Goal: Navigation & Orientation: Find specific page/section

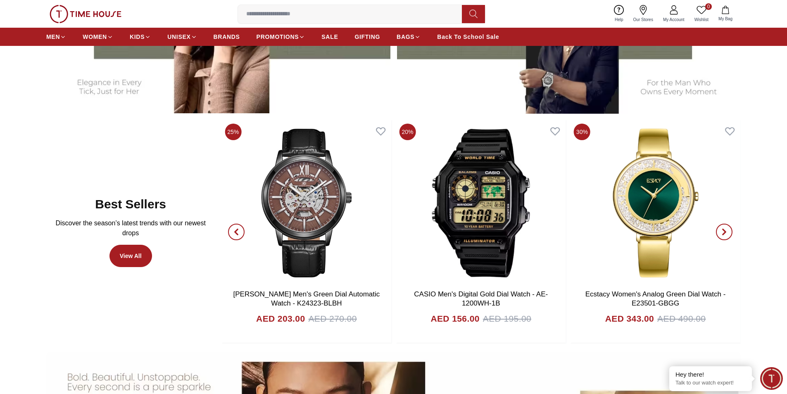
scroll to position [496, 0]
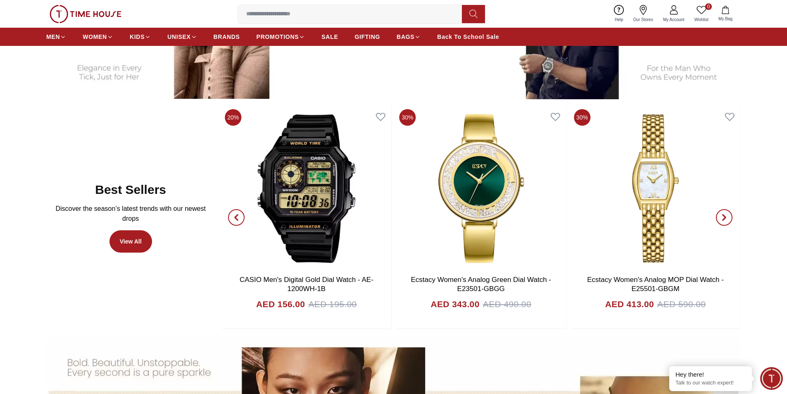
click at [240, 216] on span "button" at bounding box center [236, 217] width 17 height 17
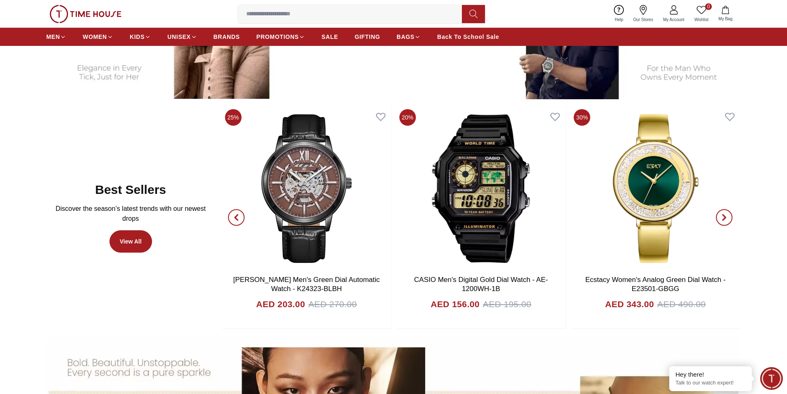
click at [725, 217] on icon "button" at bounding box center [724, 217] width 2 height 5
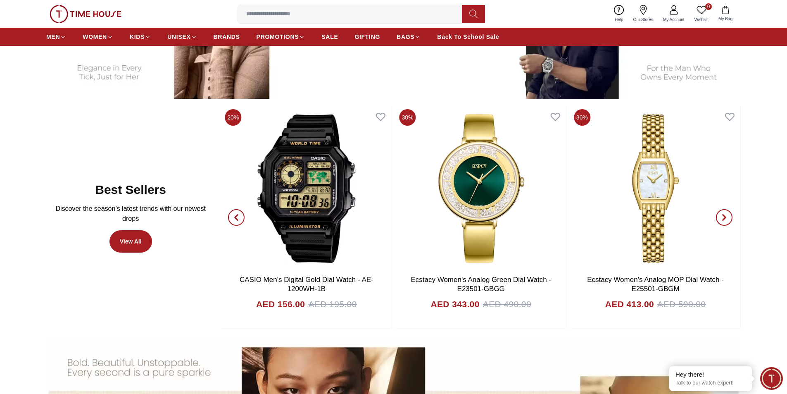
click at [726, 217] on icon "button" at bounding box center [724, 217] width 2 height 5
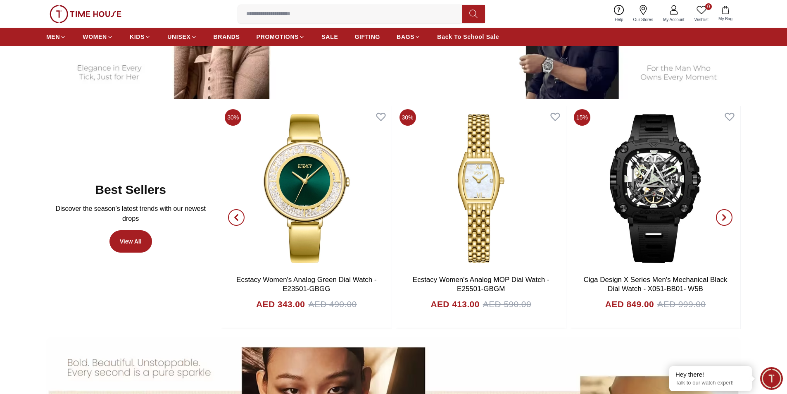
click at [726, 217] on icon "button" at bounding box center [724, 217] width 2 height 5
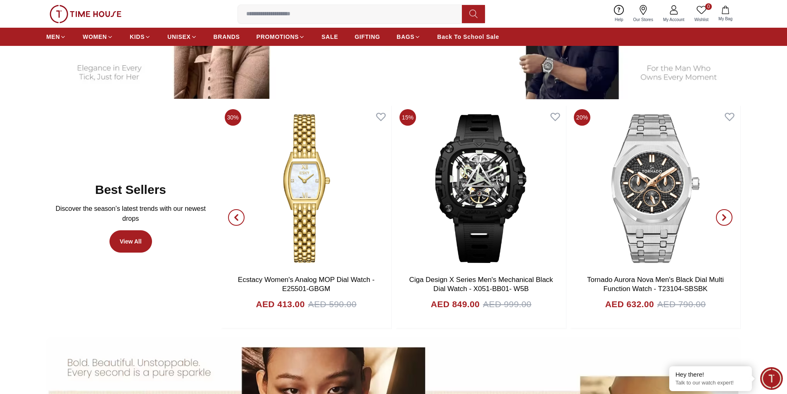
click at [726, 217] on icon "button" at bounding box center [724, 217] width 2 height 5
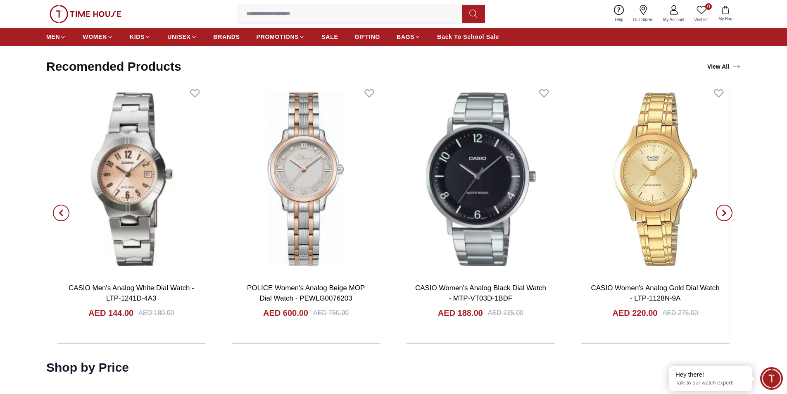
scroll to position [1612, 0]
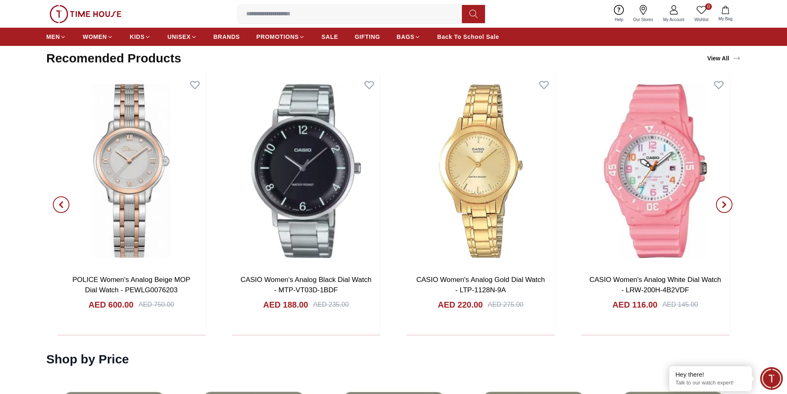
click at [728, 204] on span "button" at bounding box center [724, 204] width 17 height 17
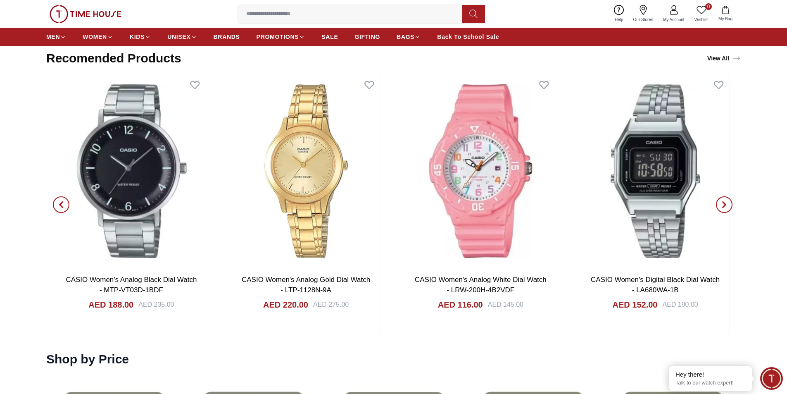
click at [726, 204] on icon "button" at bounding box center [724, 204] width 2 height 5
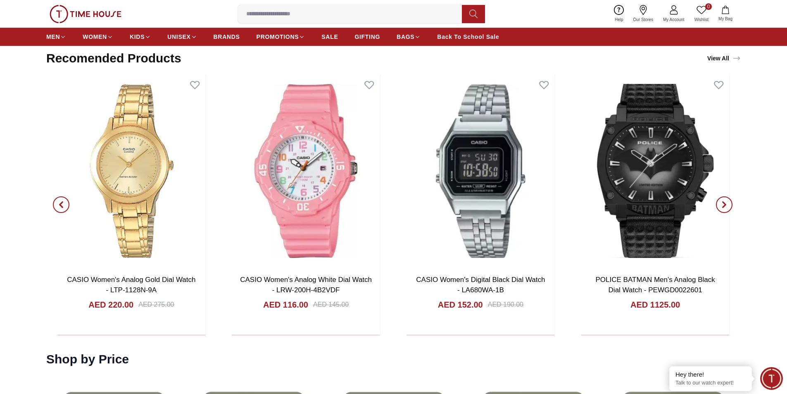
click at [726, 203] on icon "button" at bounding box center [724, 204] width 7 height 7
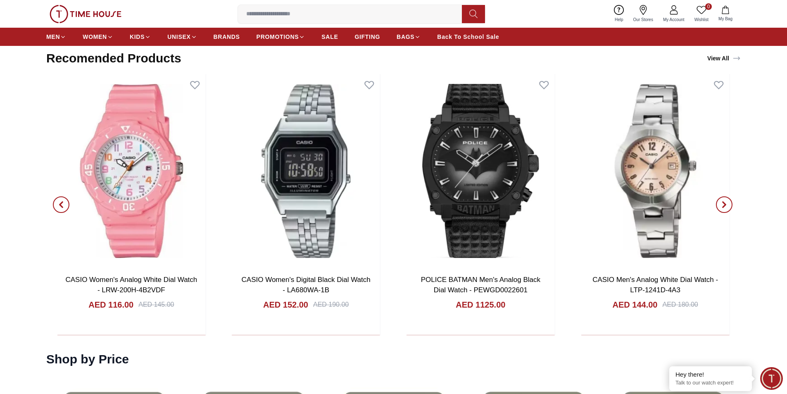
click at [731, 202] on span "button" at bounding box center [724, 204] width 17 height 17
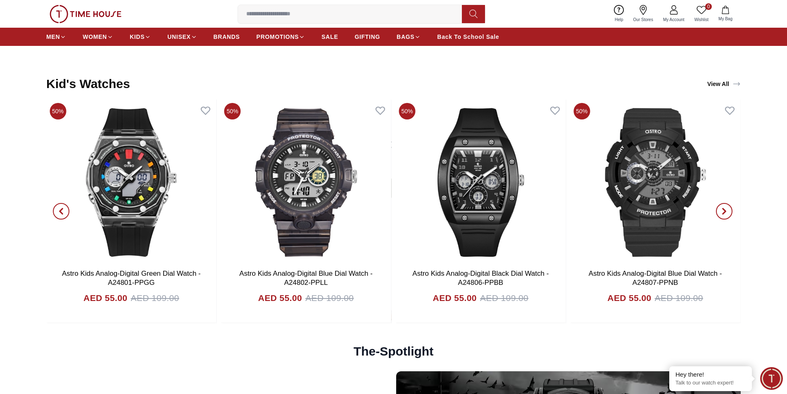
scroll to position [2274, 0]
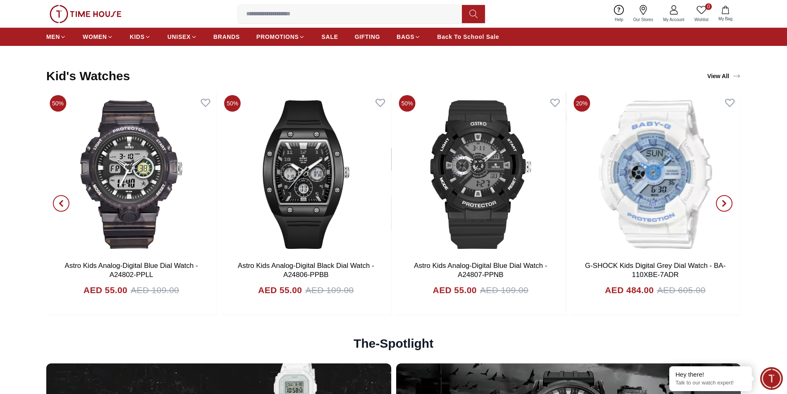
click at [723, 203] on icon "button" at bounding box center [724, 203] width 7 height 7
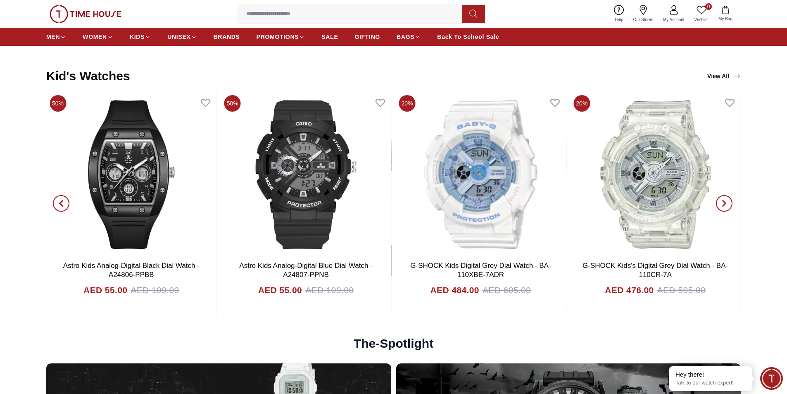
click at [723, 203] on icon "button" at bounding box center [724, 203] width 7 height 7
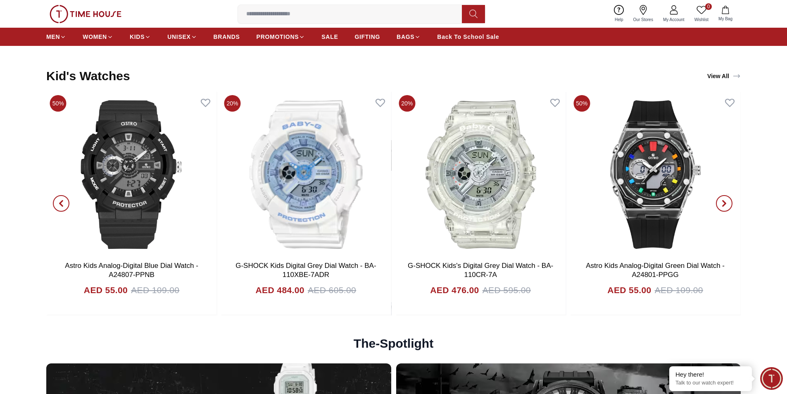
click at [723, 203] on icon "button" at bounding box center [724, 203] width 7 height 7
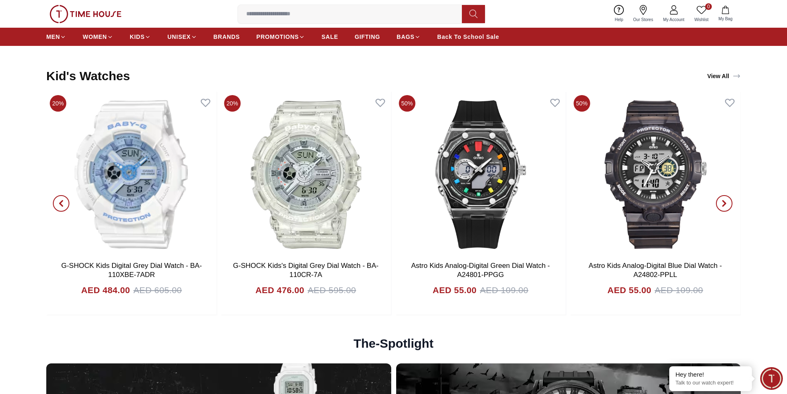
click at [723, 203] on icon "button" at bounding box center [724, 203] width 7 height 7
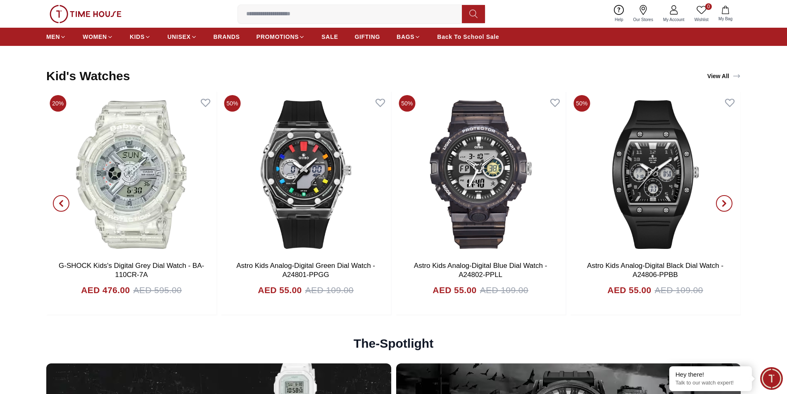
click at [723, 203] on icon "button" at bounding box center [724, 203] width 7 height 7
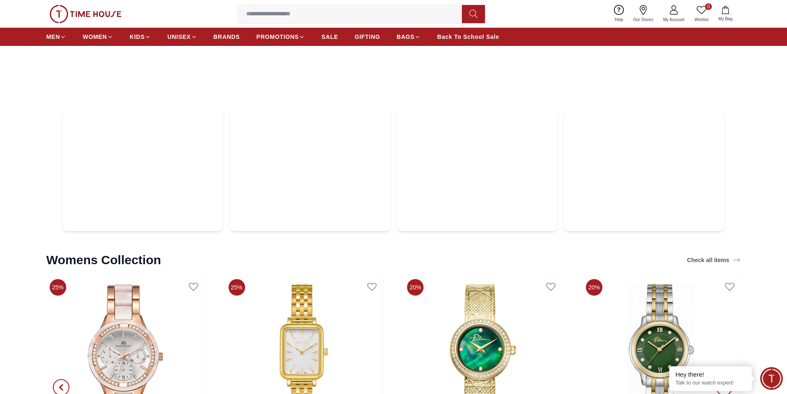
scroll to position [2976, 0]
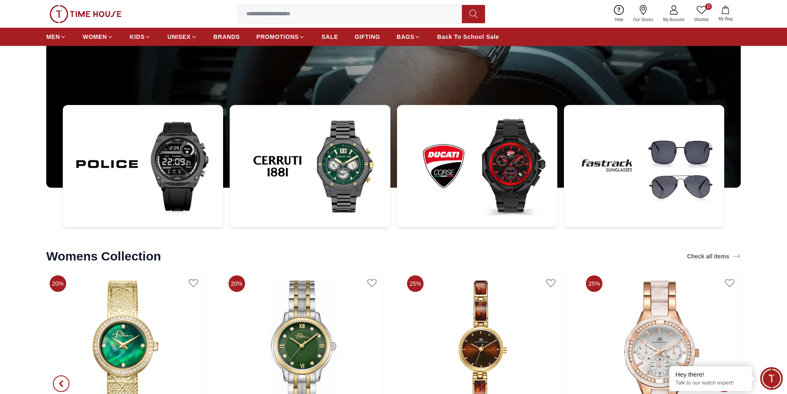
click at [353, 170] on img at bounding box center [310, 166] width 160 height 122
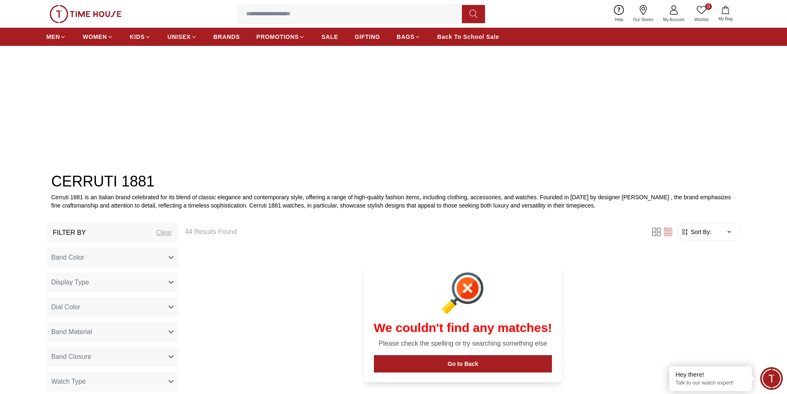
scroll to position [13, 0]
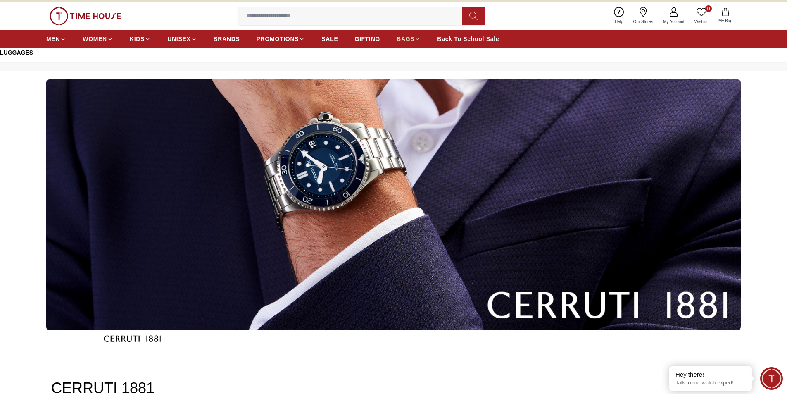
click at [420, 38] on icon at bounding box center [418, 39] width 6 height 6
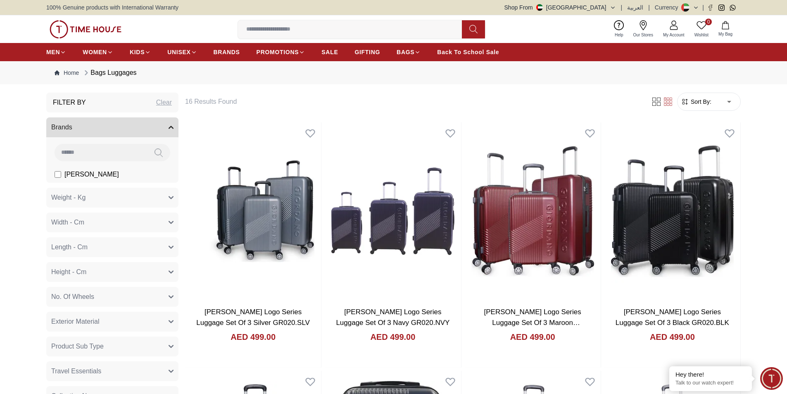
click at [80, 32] on img at bounding box center [86, 29] width 72 height 18
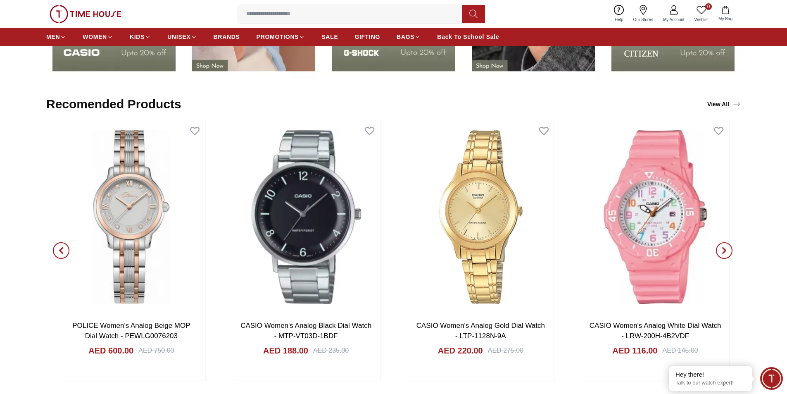
scroll to position [1571, 0]
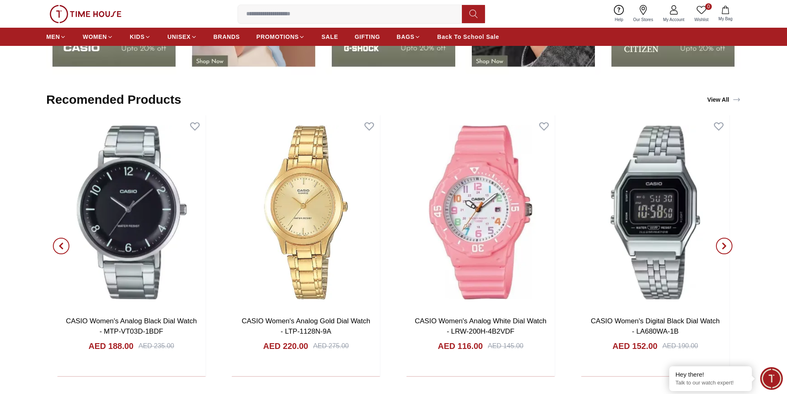
click at [730, 245] on span "button" at bounding box center [724, 246] width 17 height 17
click at [727, 246] on icon "button" at bounding box center [724, 246] width 7 height 7
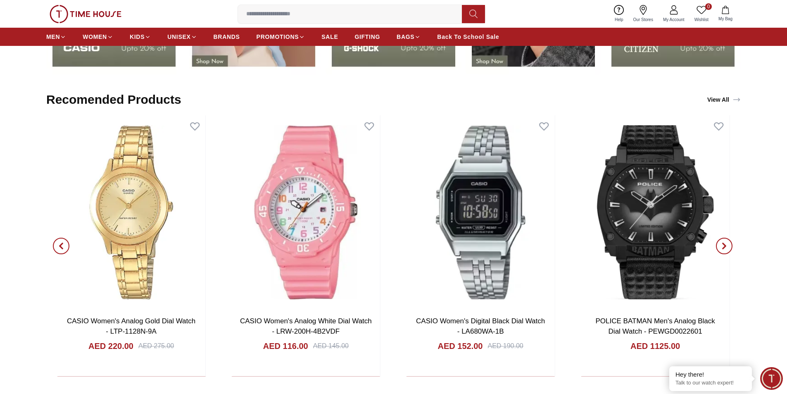
click at [727, 246] on icon "button" at bounding box center [724, 246] width 7 height 7
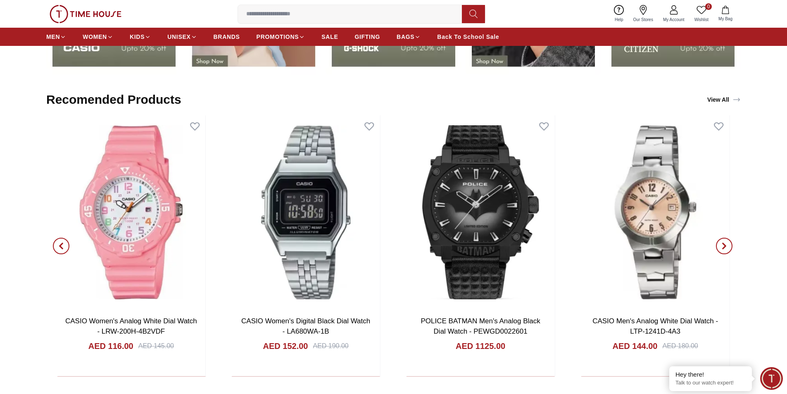
click at [727, 246] on icon "button" at bounding box center [724, 246] width 7 height 7
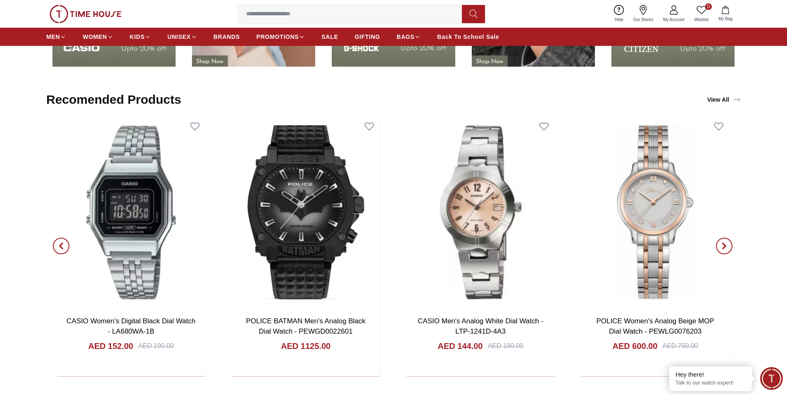
click at [727, 246] on icon "button" at bounding box center [724, 246] width 7 height 7
click at [727, 248] on icon "button" at bounding box center [724, 246] width 7 height 7
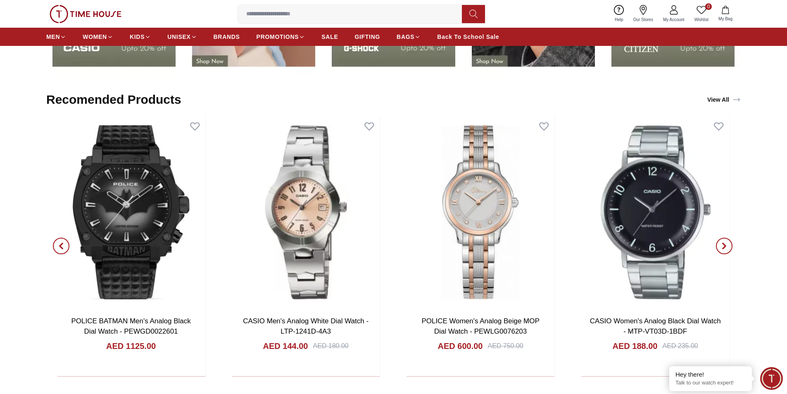
click at [727, 248] on icon "button" at bounding box center [724, 246] width 7 height 7
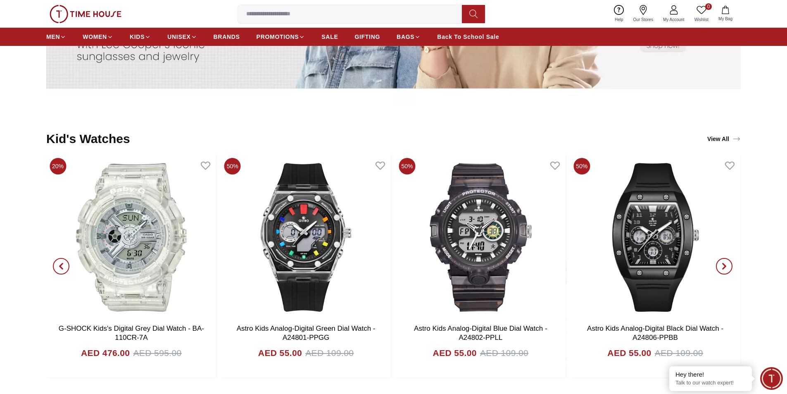
scroll to position [2232, 0]
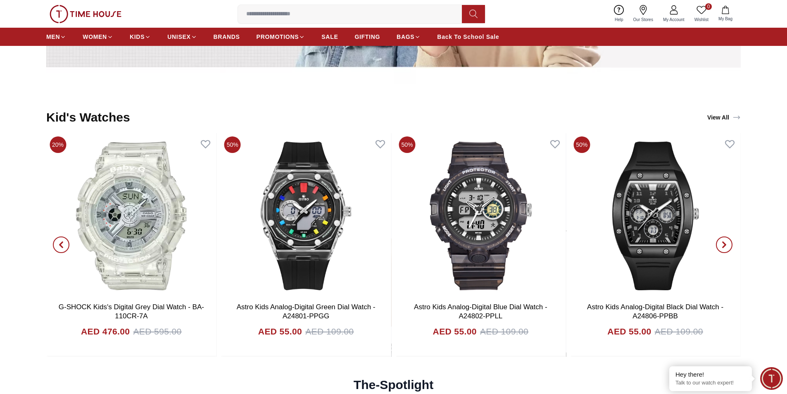
click at [721, 246] on icon "button" at bounding box center [724, 244] width 7 height 7
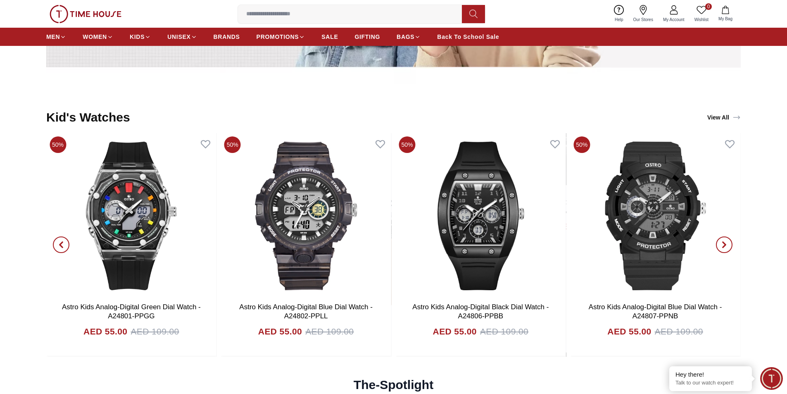
click at [722, 247] on icon "button" at bounding box center [724, 244] width 7 height 7
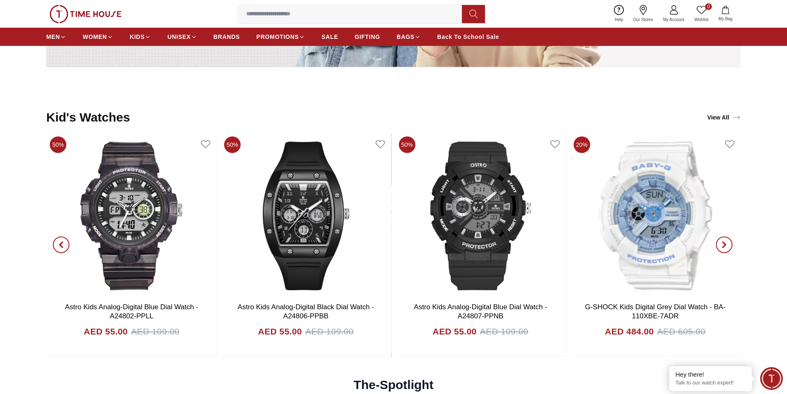
click at [722, 247] on icon "button" at bounding box center [724, 244] width 7 height 7
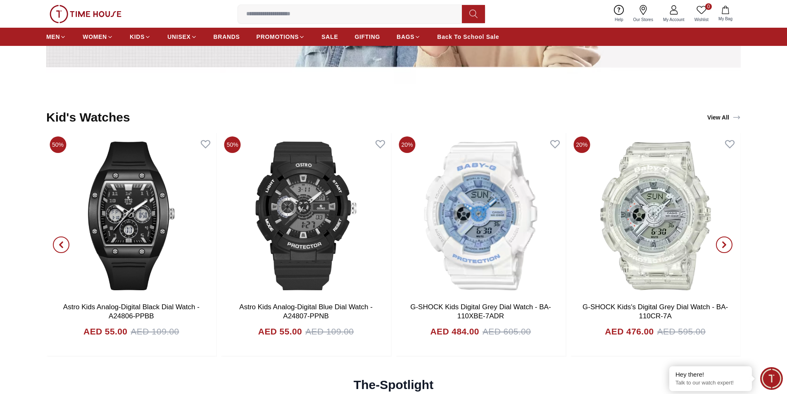
click at [725, 116] on link "View All" at bounding box center [724, 118] width 37 height 12
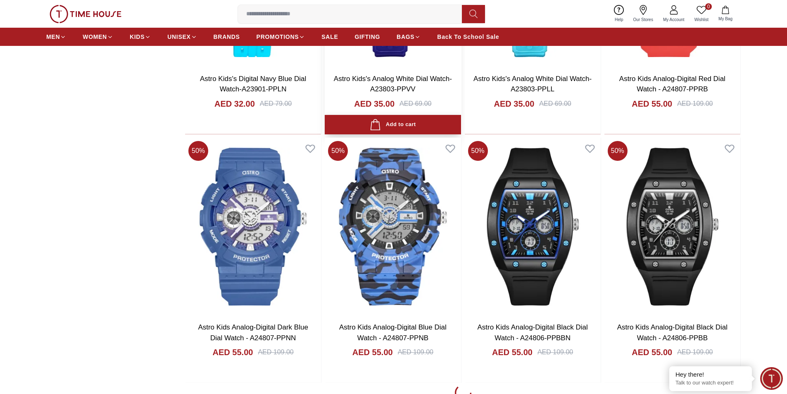
scroll to position [1116, 0]
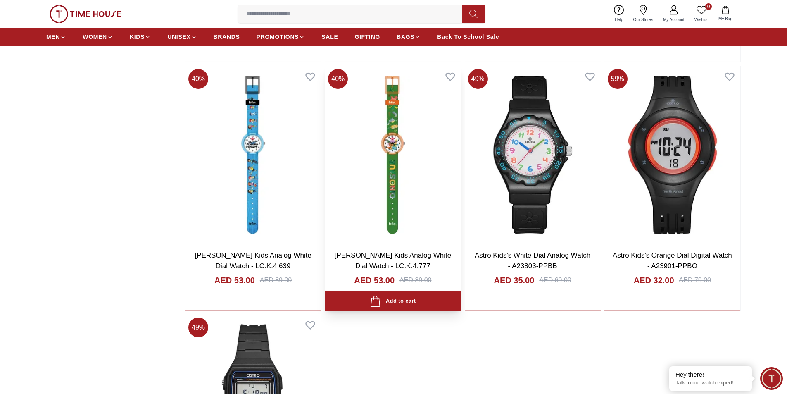
scroll to position [2150, 0]
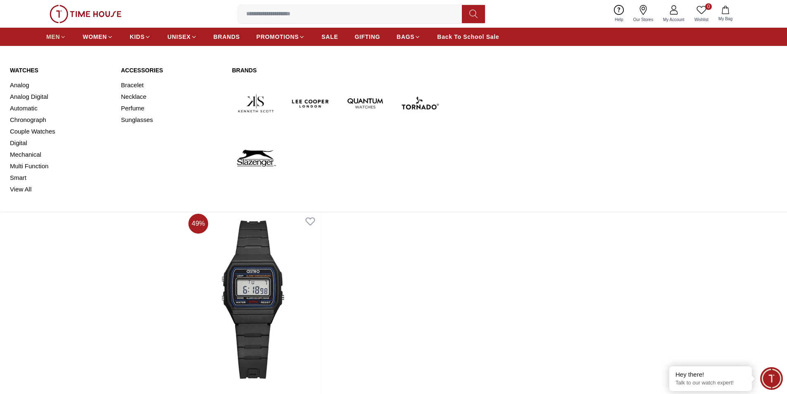
click at [60, 37] on span "MEN" at bounding box center [53, 37] width 14 height 8
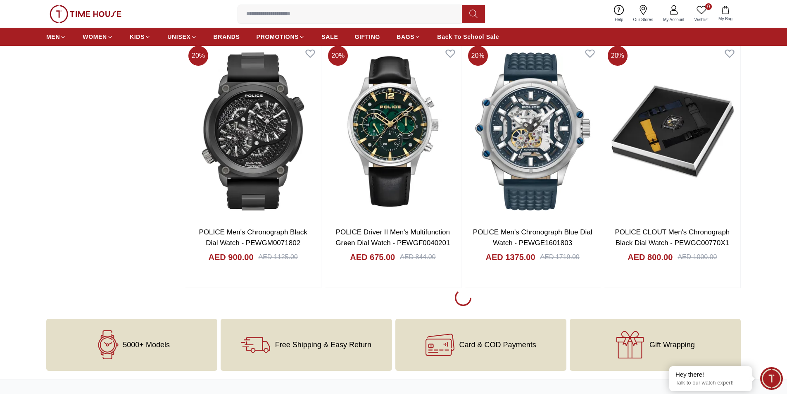
scroll to position [1116, 0]
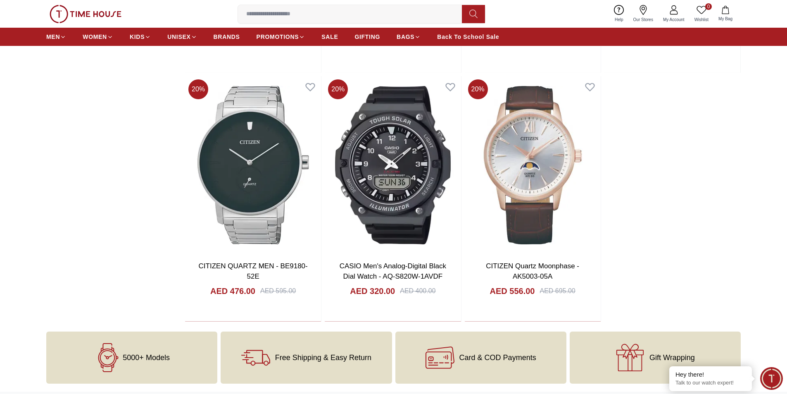
scroll to position [3638, 0]
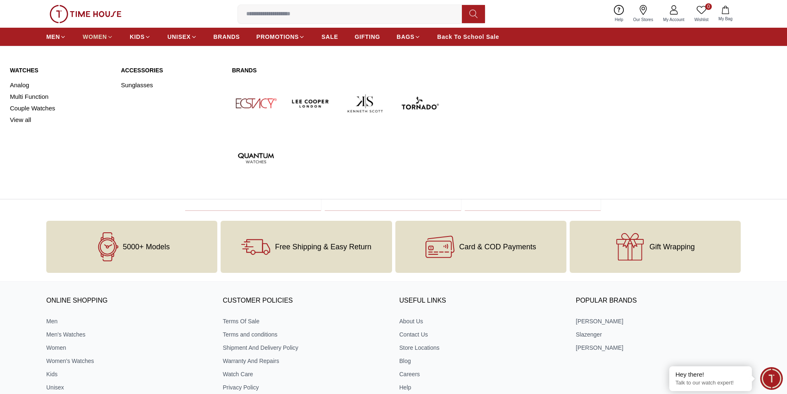
click at [93, 38] on span "WOMEN" at bounding box center [95, 37] width 24 height 8
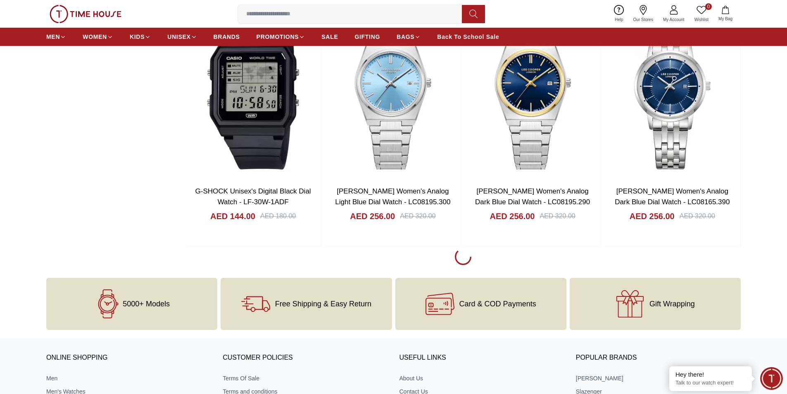
scroll to position [1116, 0]
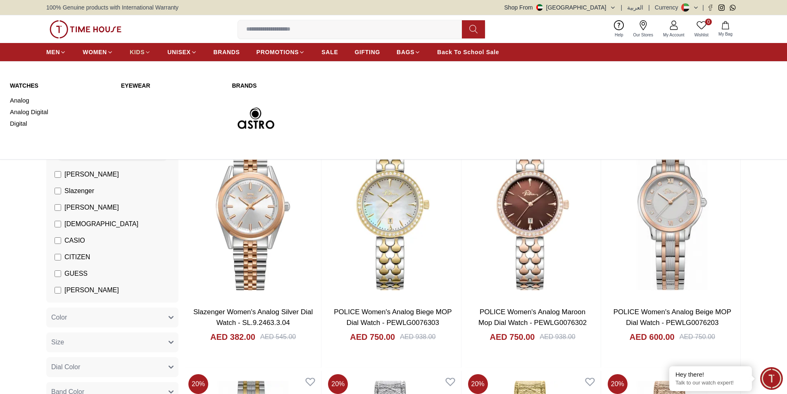
click at [136, 52] on span "KIDS" at bounding box center [137, 52] width 15 height 8
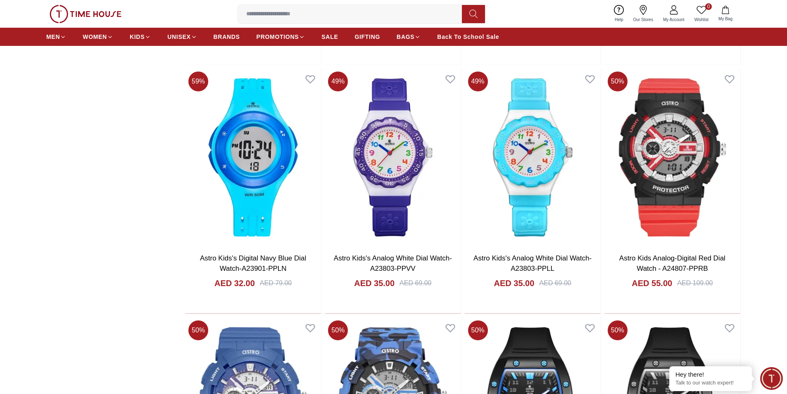
scroll to position [827, 0]
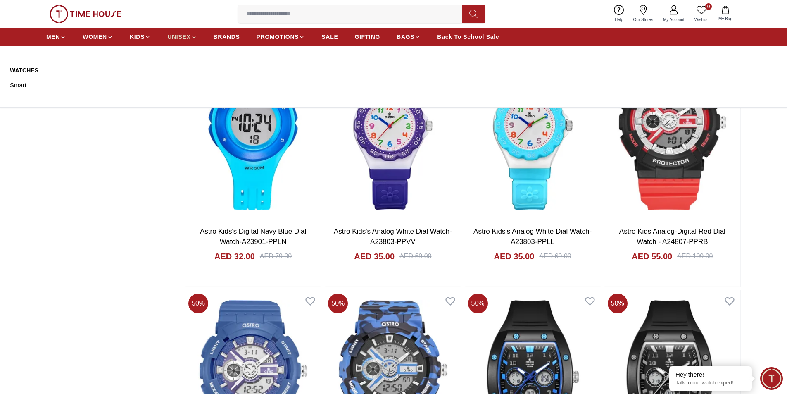
click at [177, 36] on span "UNISEX" at bounding box center [178, 37] width 23 height 8
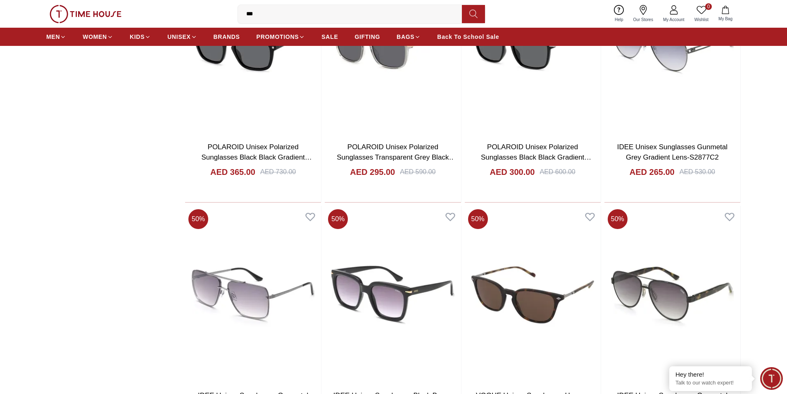
scroll to position [661, 0]
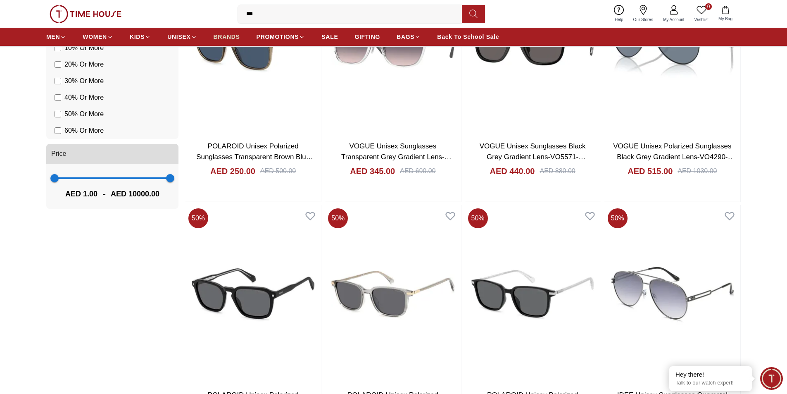
click at [227, 39] on span "BRANDS" at bounding box center [227, 37] width 26 height 8
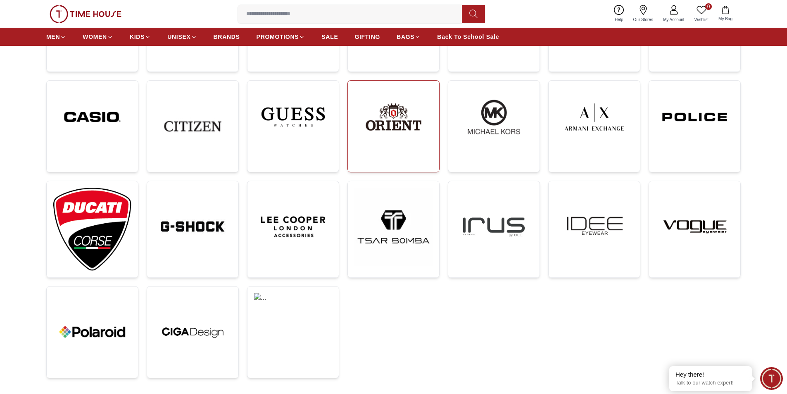
scroll to position [248, 0]
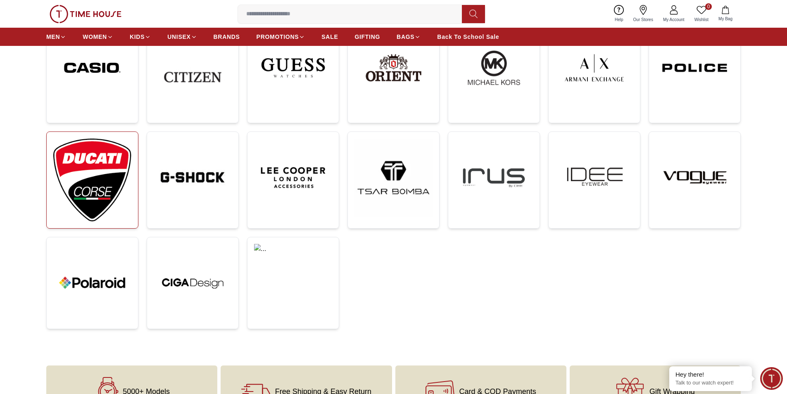
click at [88, 171] on img at bounding box center [92, 179] width 78 height 83
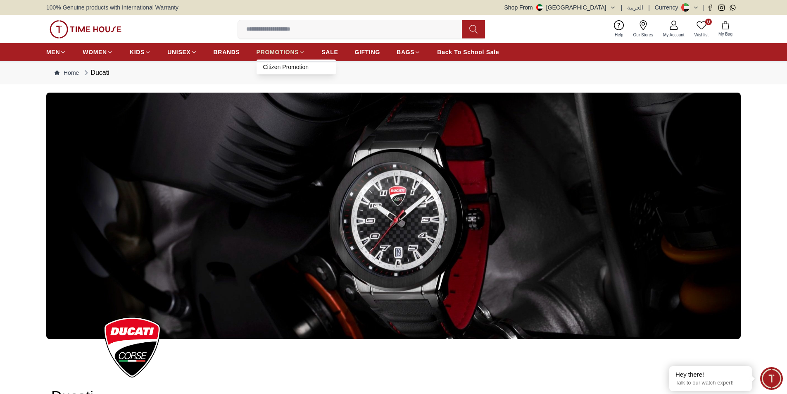
click at [304, 56] on link "PROMOTIONS" at bounding box center [281, 52] width 49 height 15
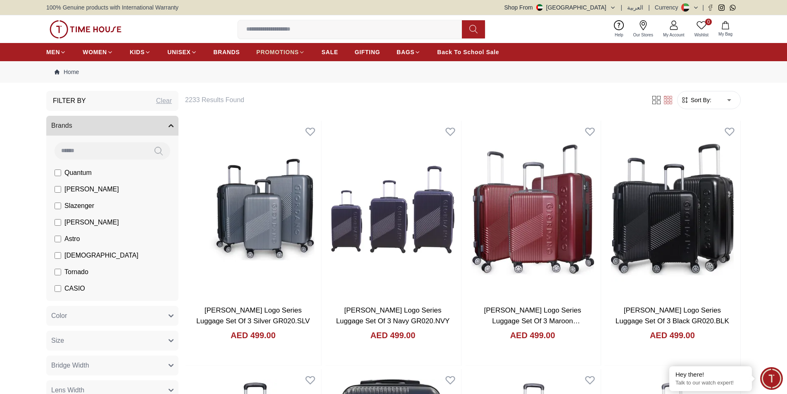
click at [300, 53] on icon at bounding box center [302, 52] width 6 height 6
click at [282, 51] on span "PROMOTIONS" at bounding box center [278, 52] width 43 height 8
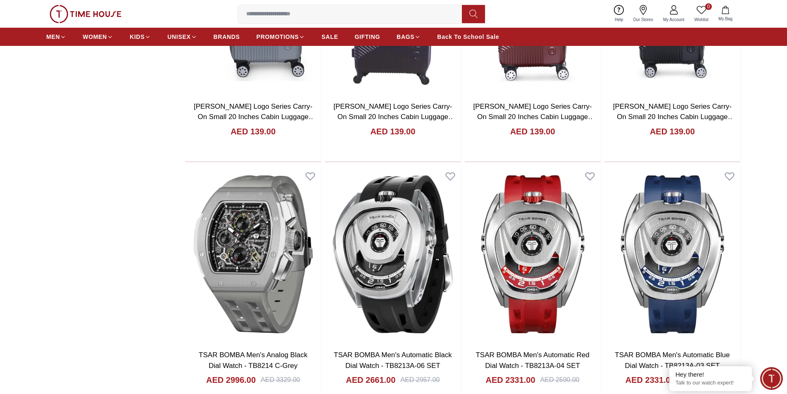
scroll to position [1075, 0]
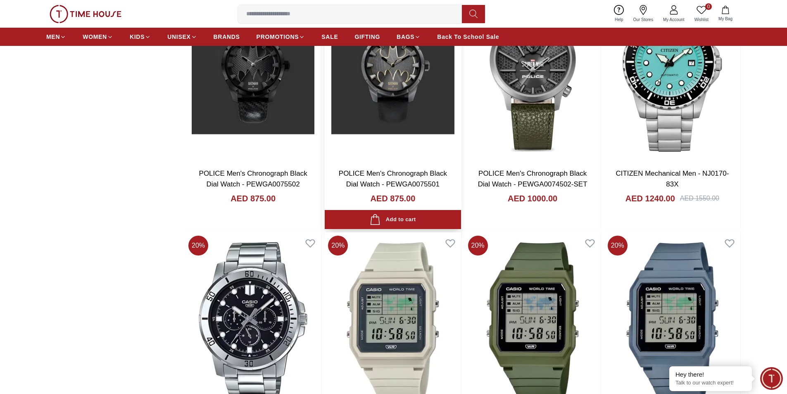
scroll to position [3514, 0]
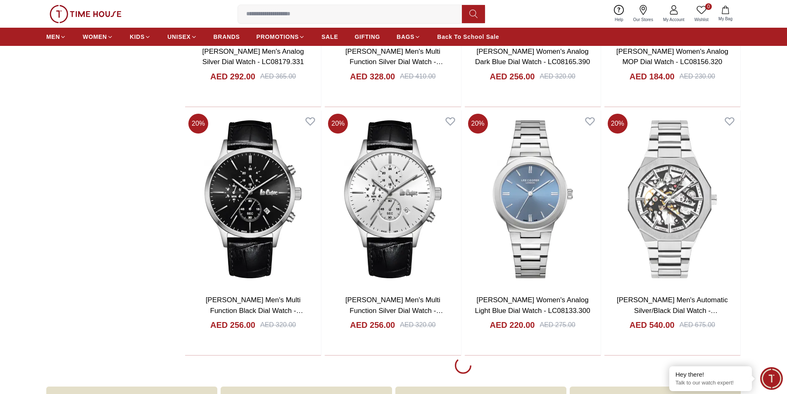
scroll to position [4754, 0]
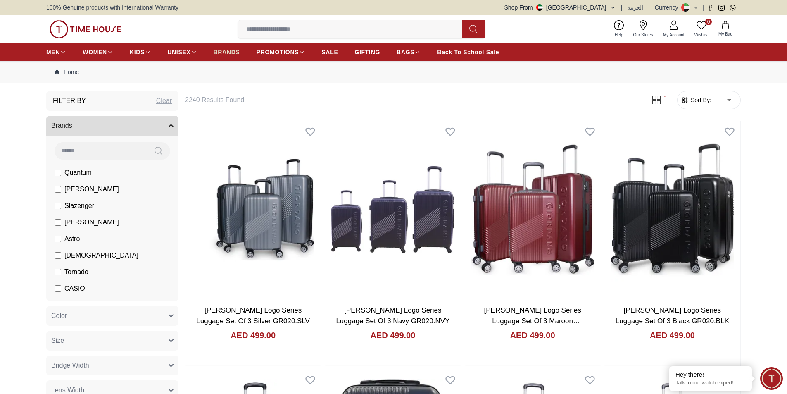
click at [224, 52] on span "BRANDS" at bounding box center [227, 52] width 26 height 8
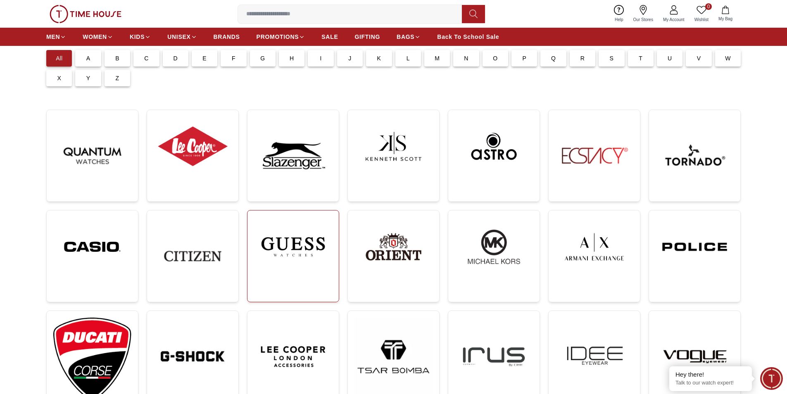
scroll to position [41, 0]
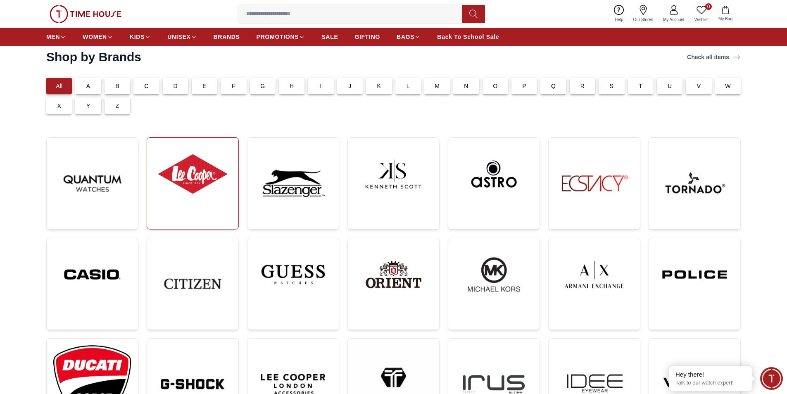
click at [225, 189] on img at bounding box center [193, 174] width 78 height 60
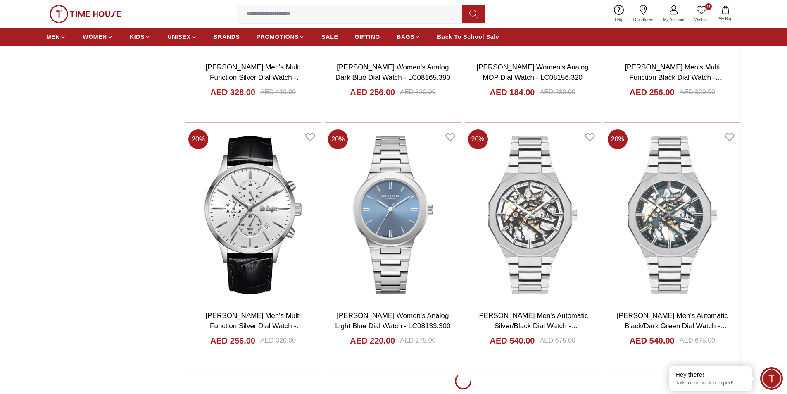
scroll to position [1364, 0]
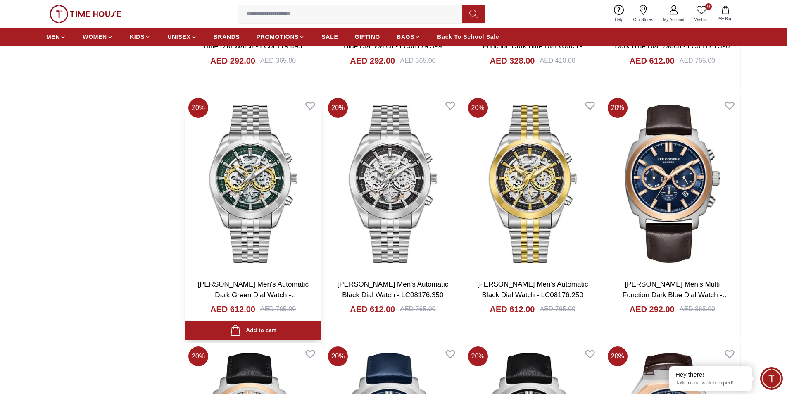
scroll to position [2191, 0]
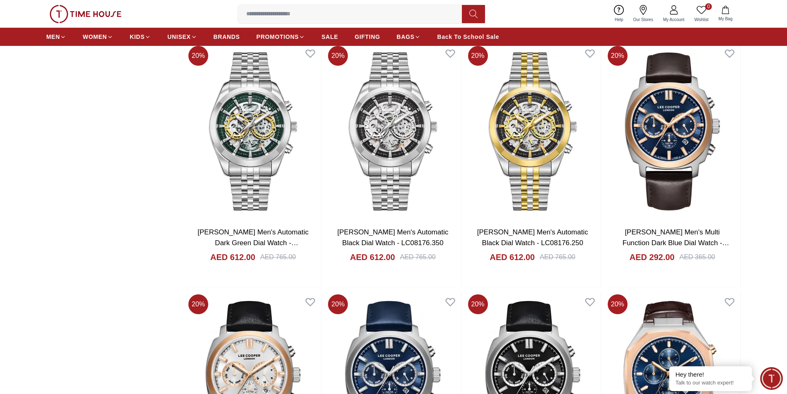
drag, startPoint x: 163, startPoint y: 157, endPoint x: 96, endPoint y: 204, distance: 81.9
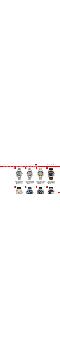
scroll to position [2160, 0]
